Goal: Information Seeking & Learning: Learn about a topic

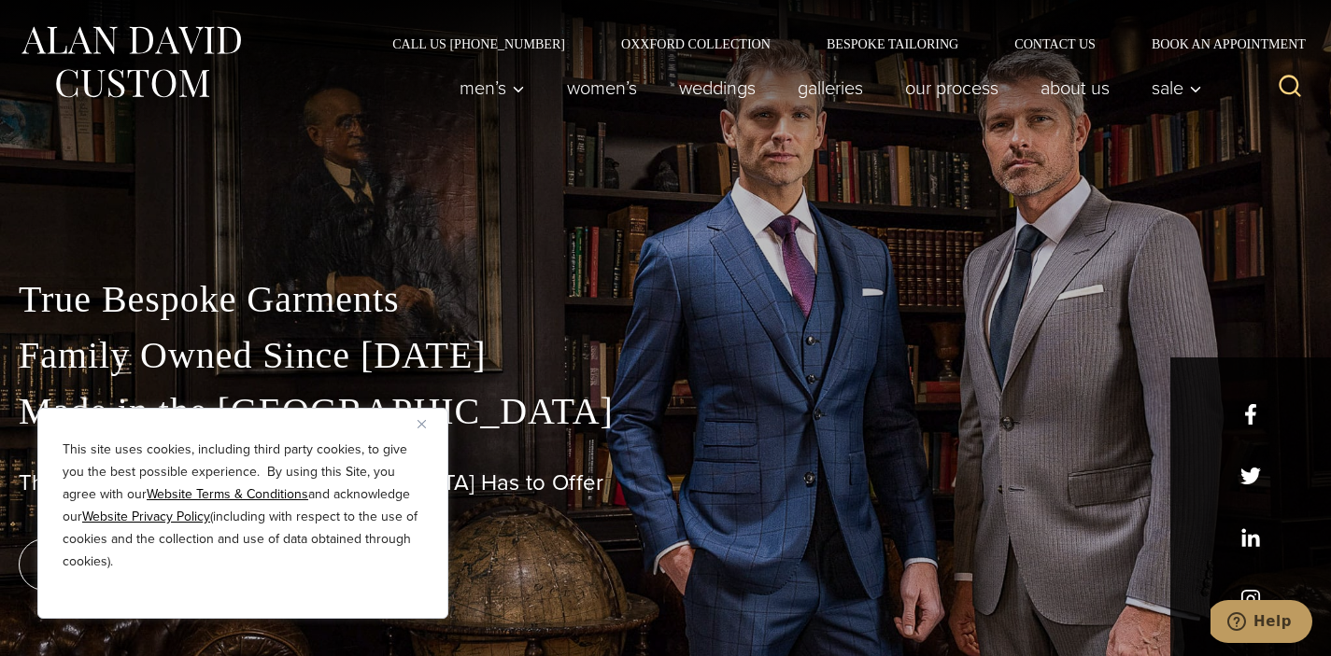
click at [417, 426] on img "Close" at bounding box center [421, 424] width 8 height 8
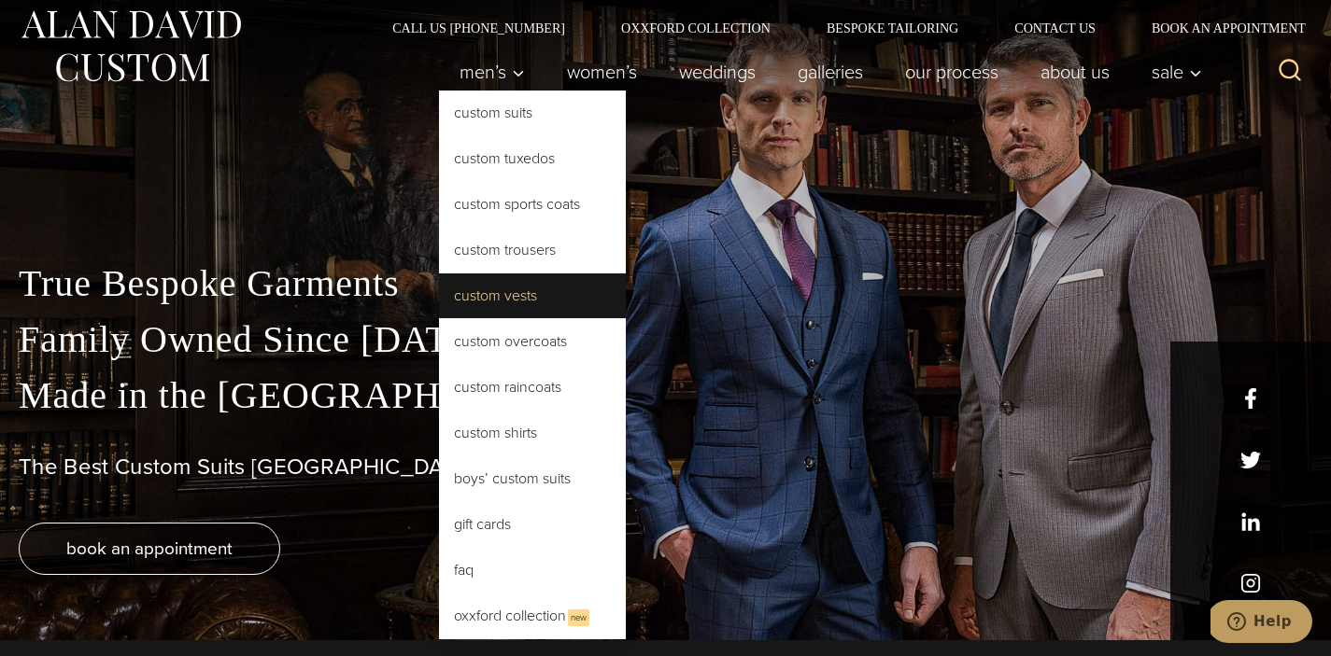
scroll to position [19, 0]
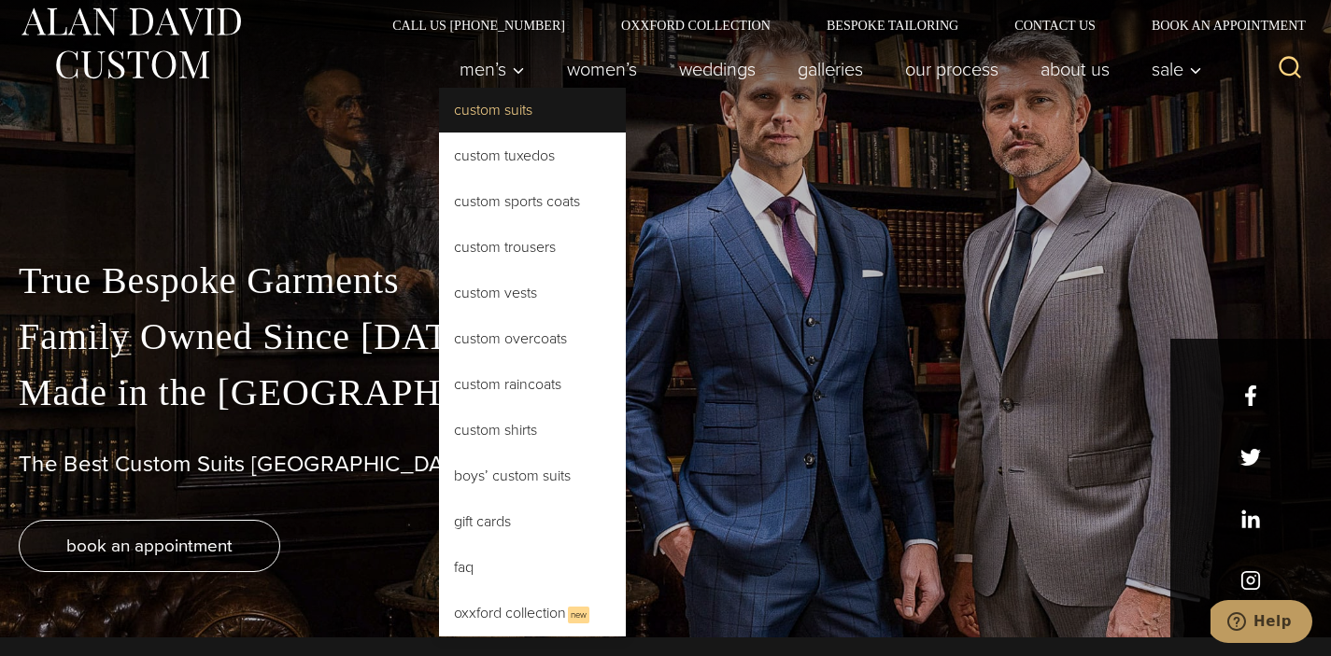
click at [487, 104] on link "Custom Suits" at bounding box center [532, 110] width 187 height 45
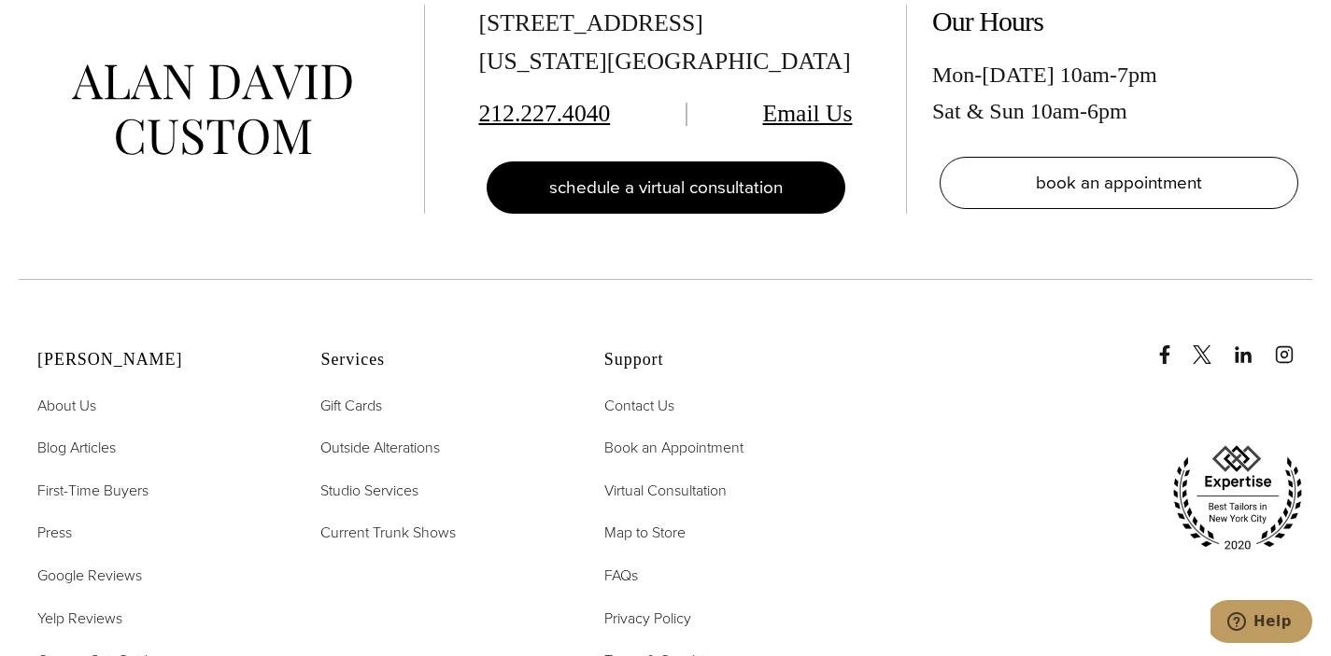
scroll to position [10634, 0]
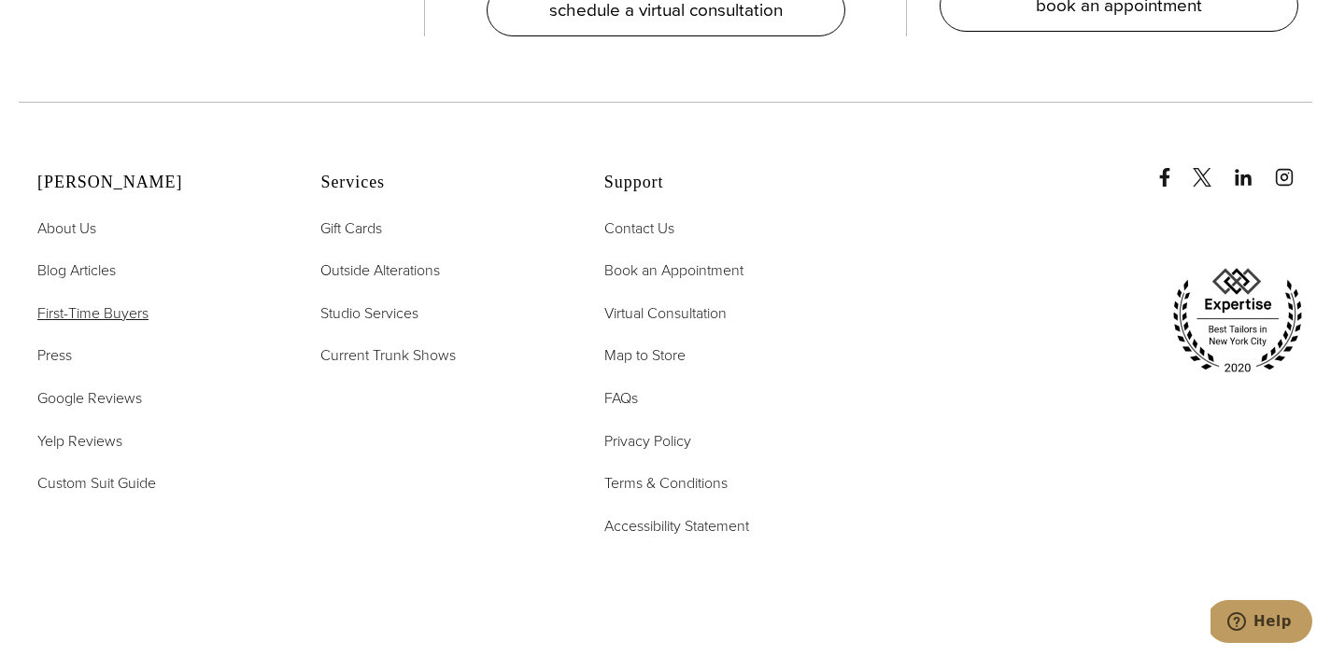
click at [72, 303] on span "First-Time Buyers" at bounding box center [92, 313] width 111 height 21
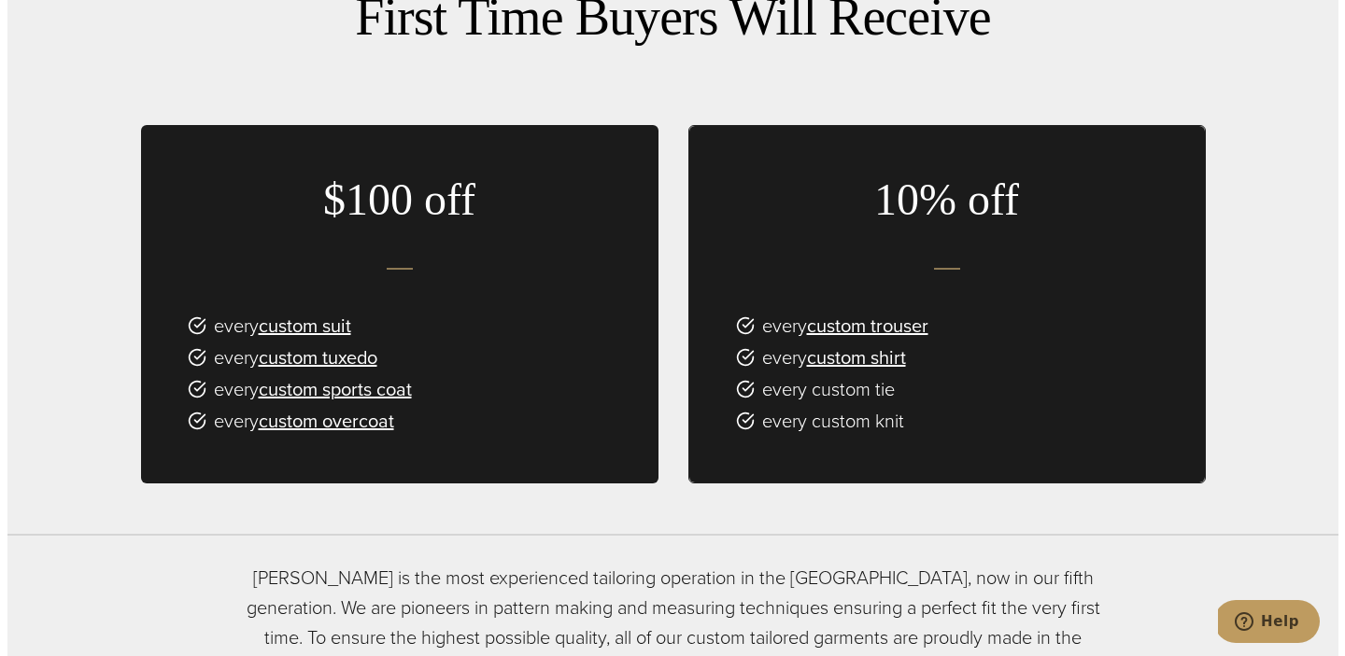
scroll to position [1093, 0]
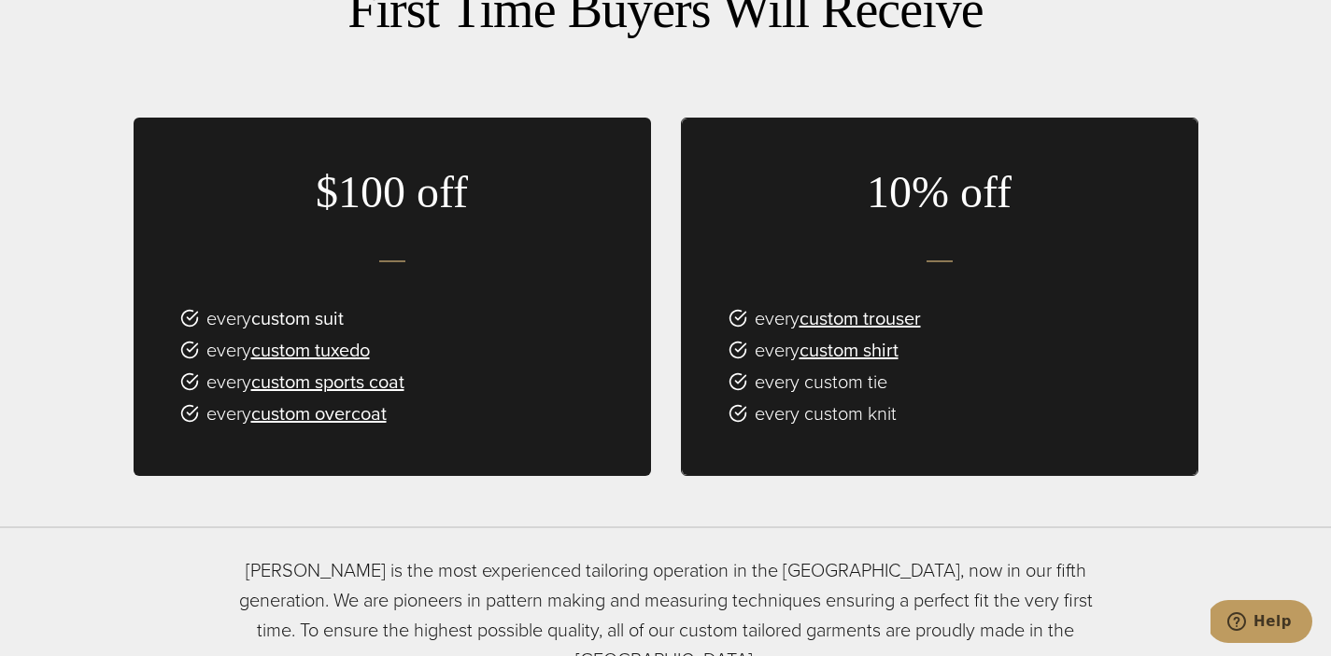
click at [316, 304] on link "custom suit" at bounding box center [297, 318] width 92 height 28
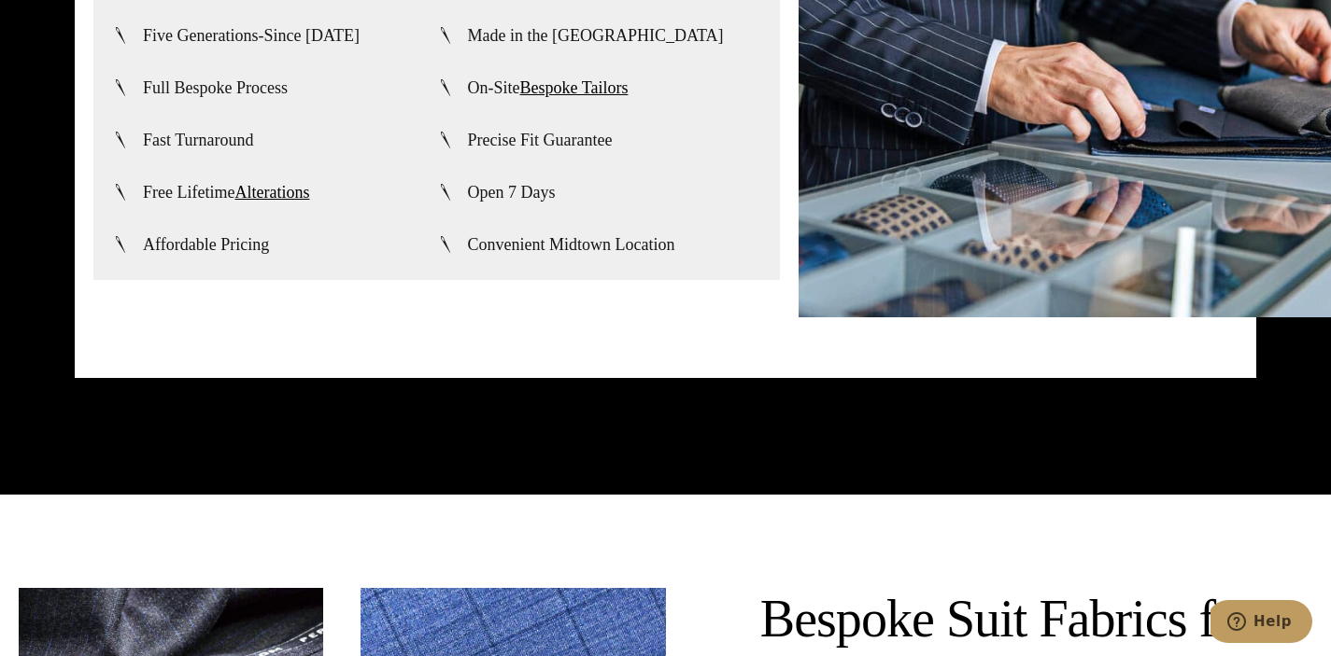
scroll to position [4504, 0]
